Goal: Consume media (video, audio)

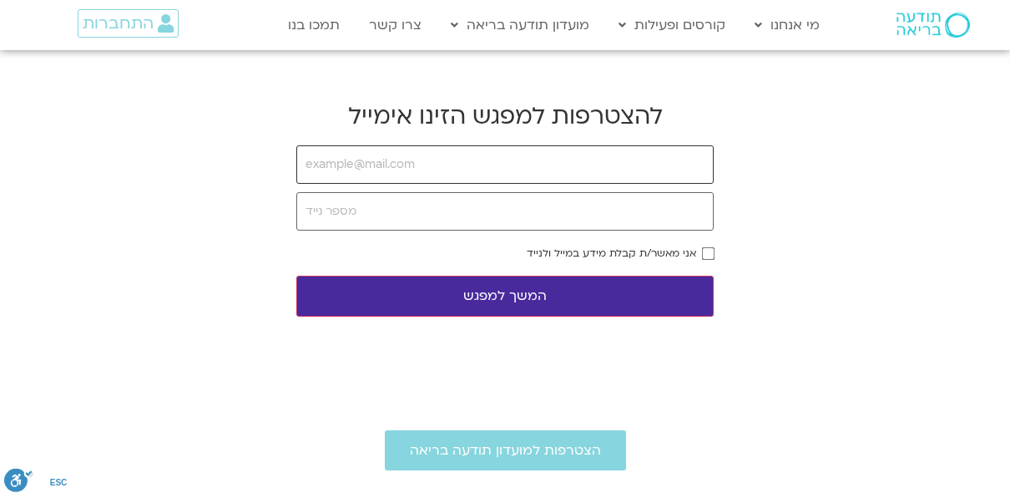
click at [468, 174] on input "email" at bounding box center [504, 164] width 417 height 38
type input "oziel.yael@gmail.com"
type input "0505575988"
click at [566, 286] on button "המשך למפגש" at bounding box center [504, 296] width 417 height 41
click at [557, 301] on button "המשך למפגש" at bounding box center [504, 296] width 417 height 41
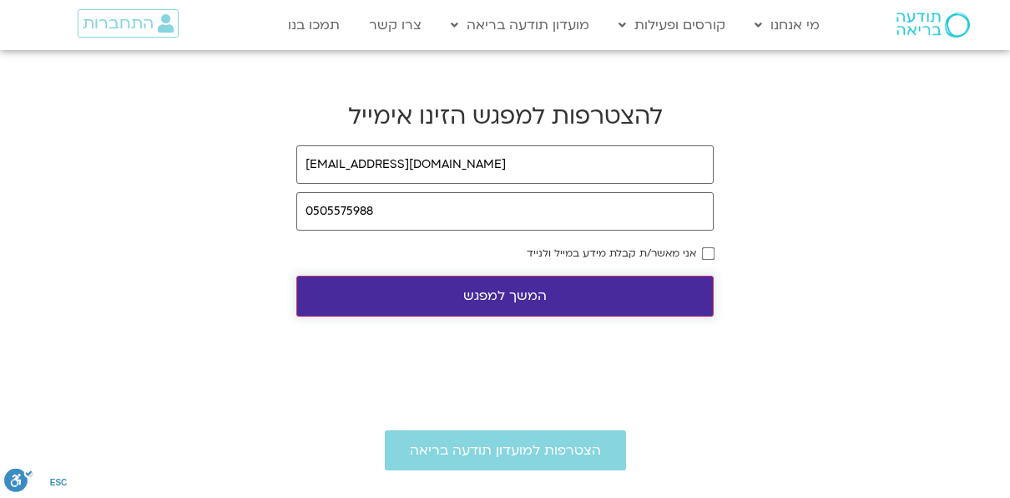
click at [549, 291] on button "המשך למפגש" at bounding box center [504, 296] width 417 height 41
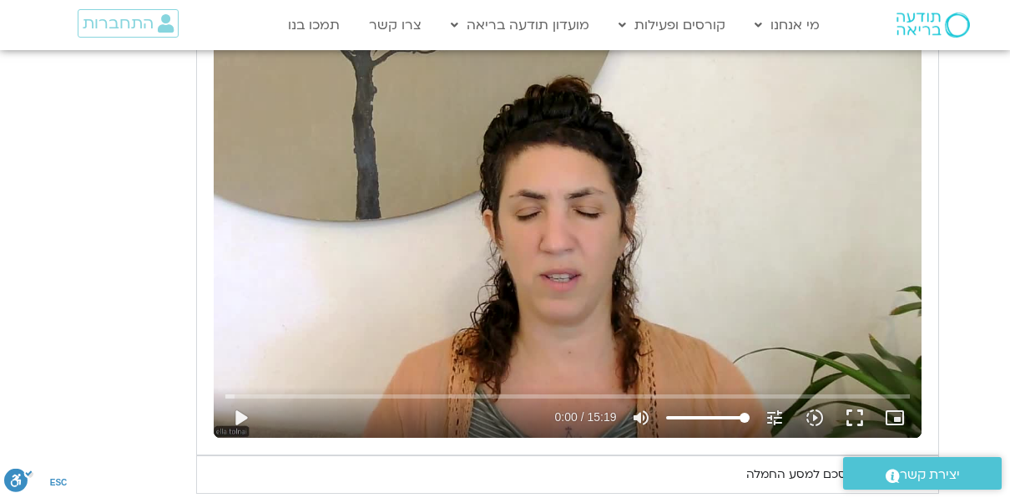
scroll to position [1002, 0]
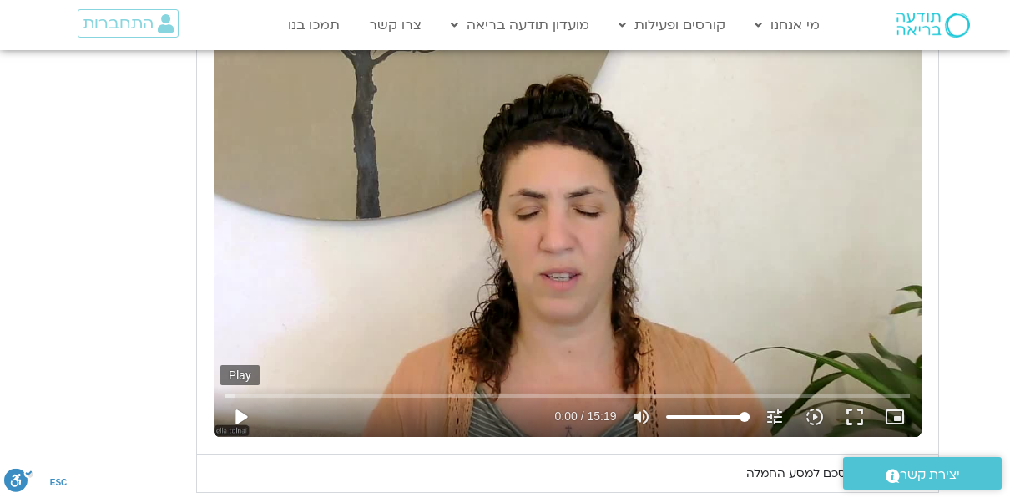
click at [241, 412] on button "play_arrow" at bounding box center [240, 417] width 40 height 40
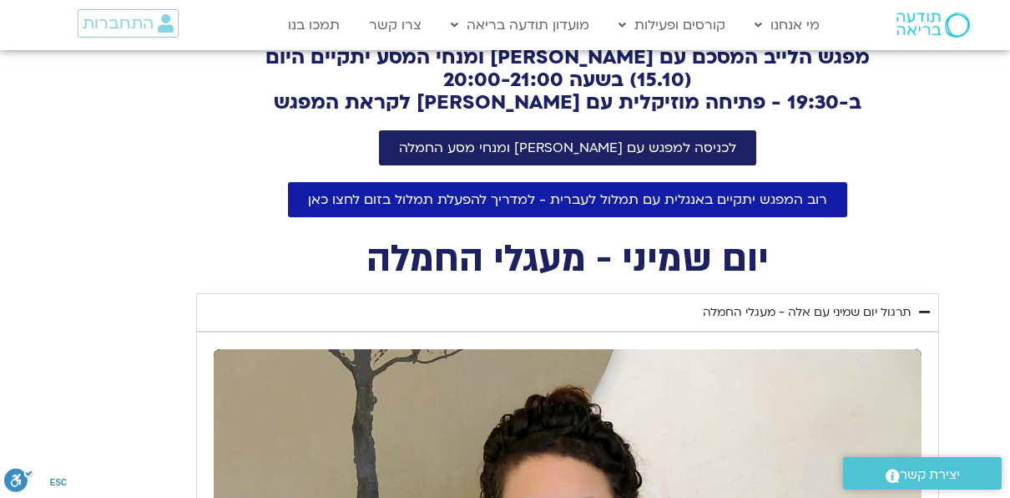
scroll to position [668, 0]
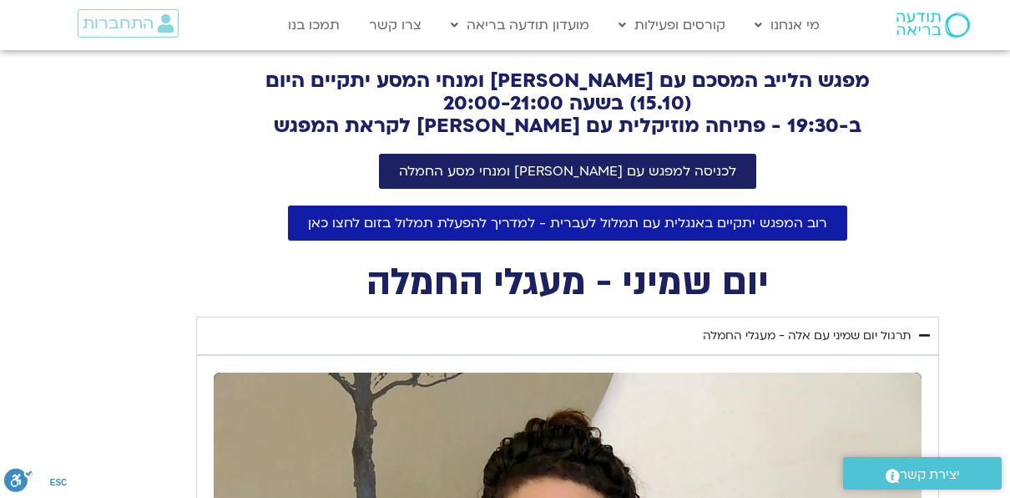
click at [758, 340] on div "תרגול יום שמיני עם אלה - מעגלי החמלה" at bounding box center [807, 336] width 208 height 20
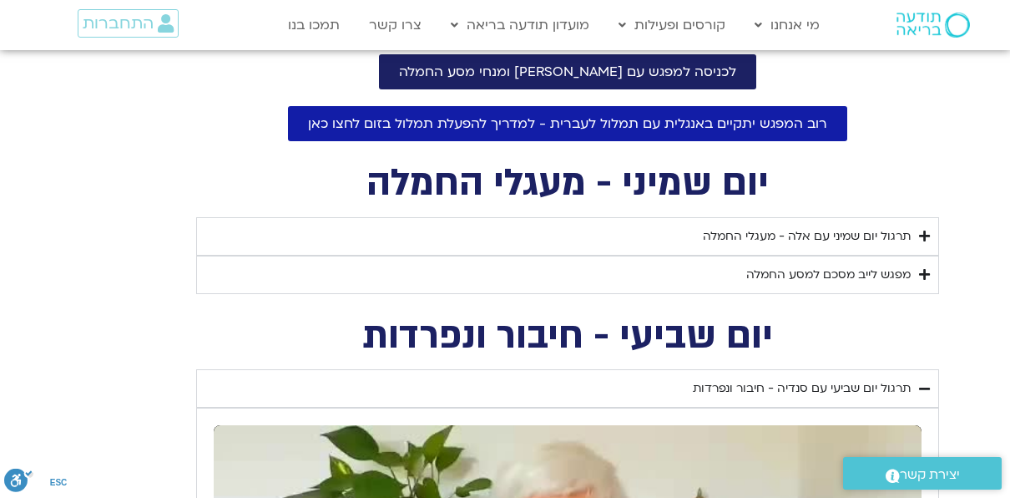
scroll to position [751, 0]
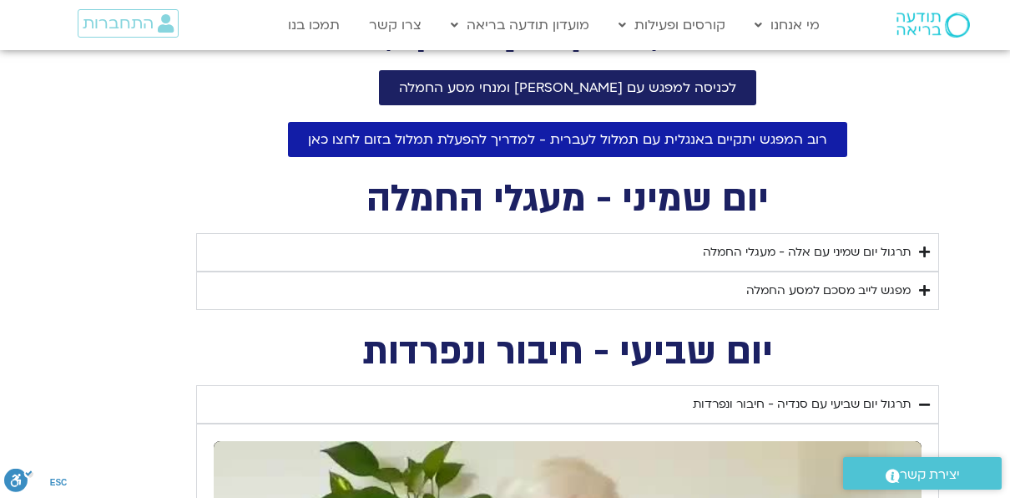
click at [741, 250] on div "תרגול יום שמיני עם אלה - מעגלי החמלה" at bounding box center [807, 252] width 208 height 20
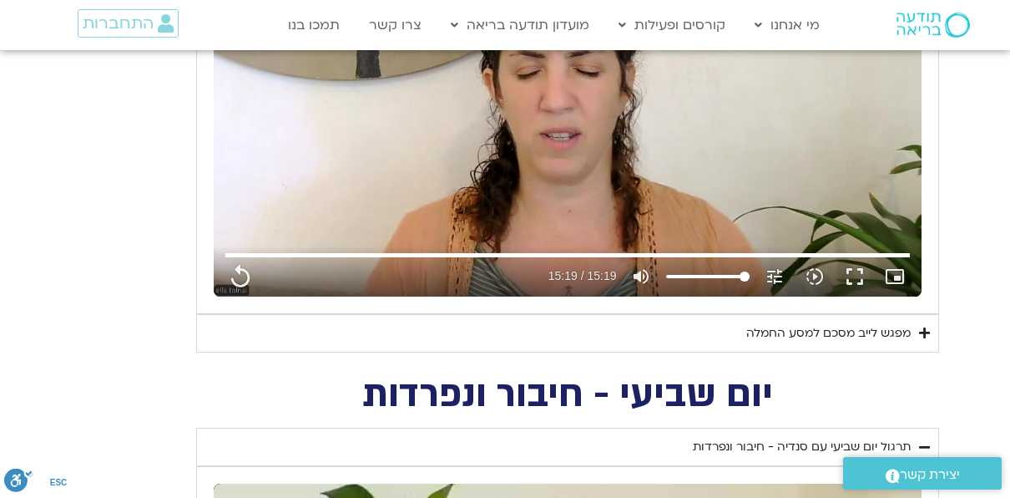
scroll to position [1169, 0]
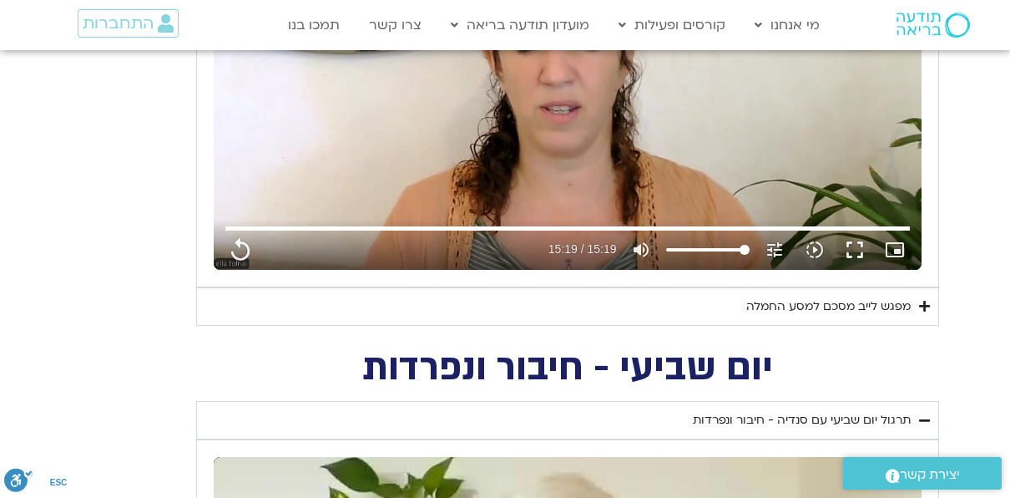
click at [721, 302] on summary "מפגש לייב מסכם למסע החמלה" at bounding box center [567, 306] width 743 height 38
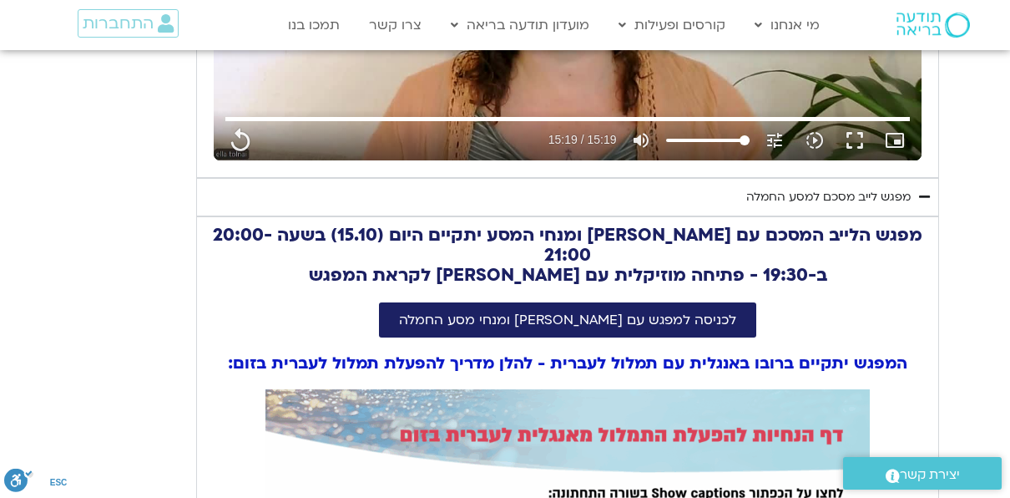
scroll to position [1252, 0]
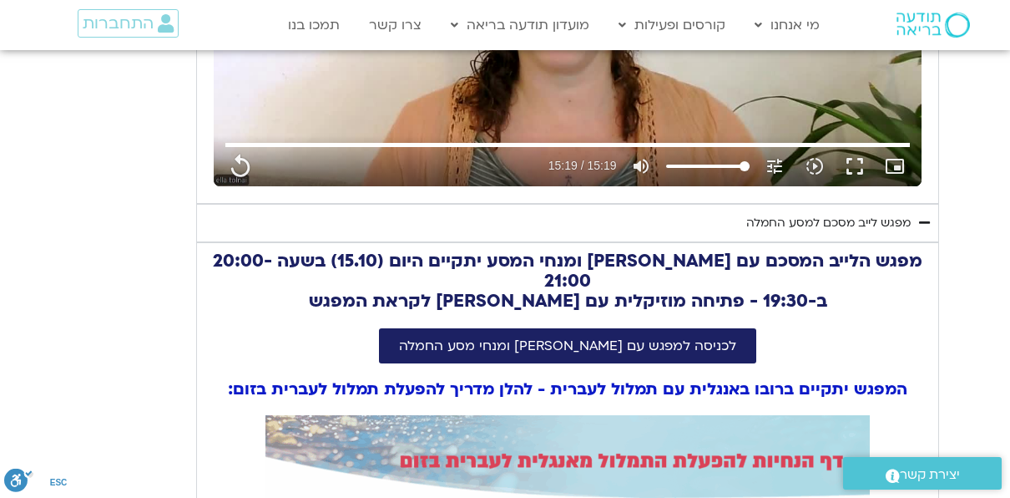
click at [768, 220] on div "מפגש לייב מסכם למסע החמלה" at bounding box center [828, 223] width 164 height 20
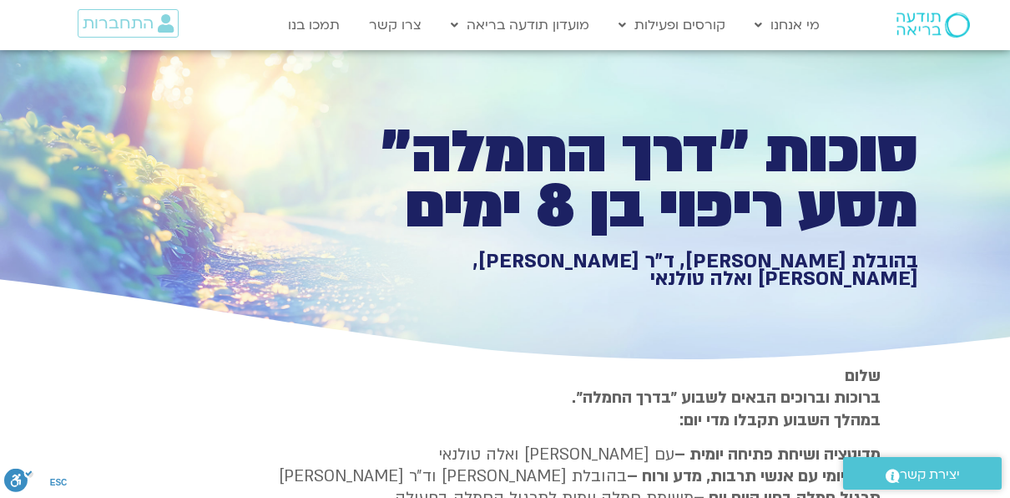
scroll to position [0, 0]
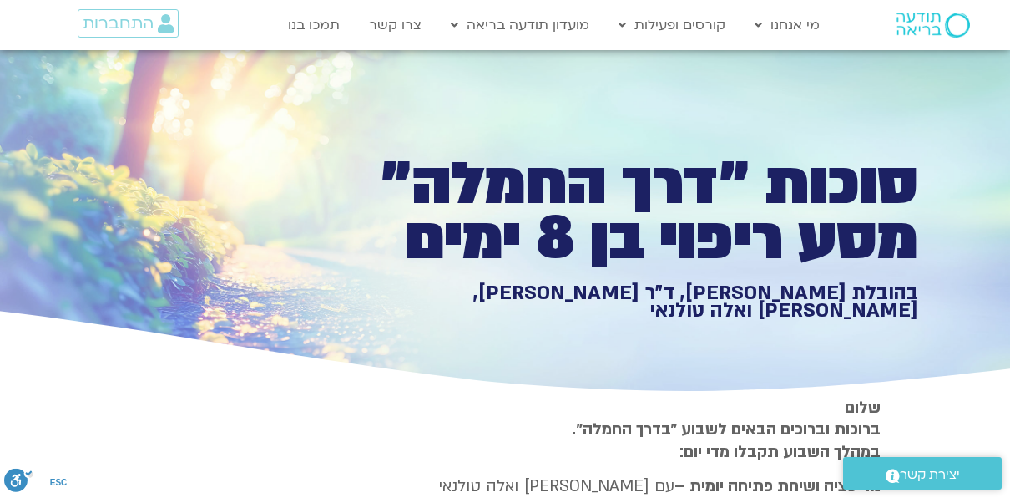
type input "919"
